Goal: Task Accomplishment & Management: Use online tool/utility

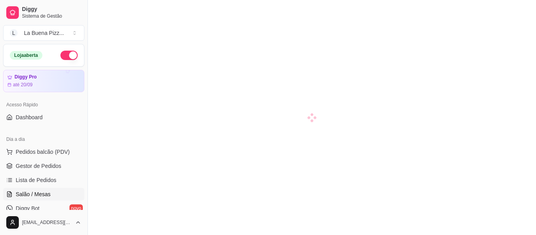
scroll to position [117, 0]
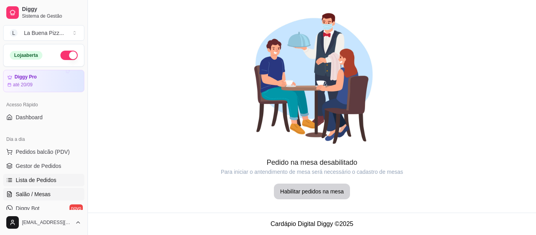
click at [47, 180] on span "Lista de Pedidos" at bounding box center [36, 180] width 41 height 8
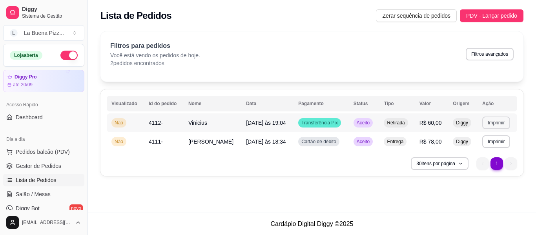
click at [502, 122] on button "Imprimir" at bounding box center [496, 123] width 28 height 13
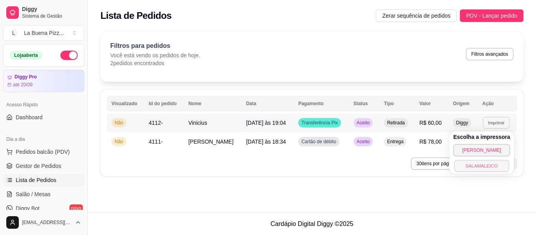
click at [486, 171] on button "SALAMALEICO" at bounding box center [481, 166] width 55 height 12
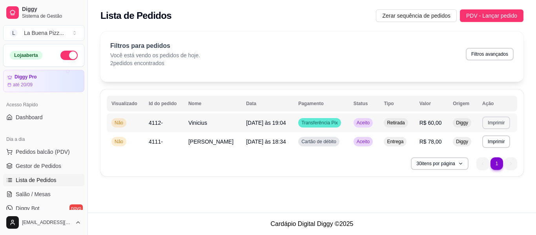
click at [487, 120] on button "Imprimir" at bounding box center [496, 123] width 28 height 13
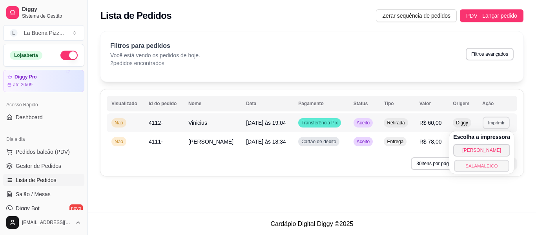
click at [470, 161] on button "SALAMALEICO" at bounding box center [481, 166] width 55 height 12
